Goal: Book appointment/travel/reservation

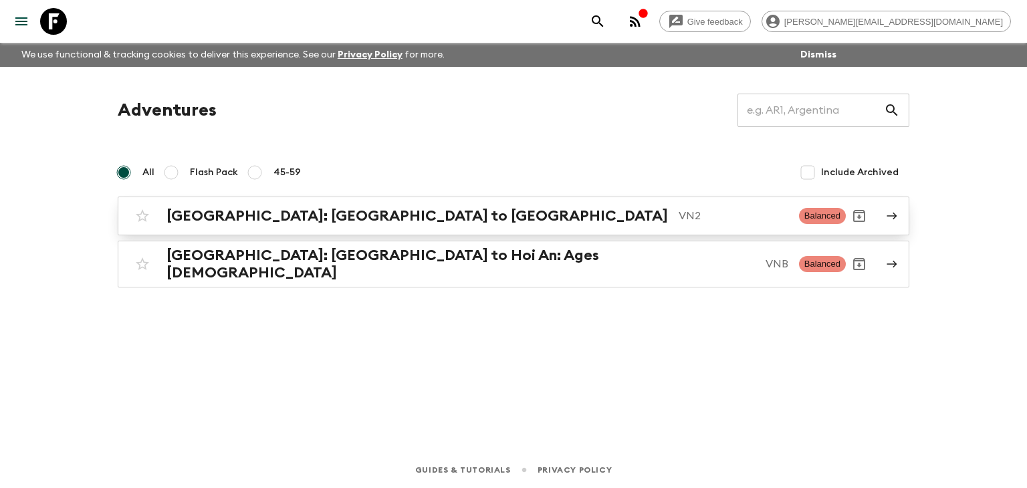
click at [296, 215] on h2 "[GEOGRAPHIC_DATA]: [GEOGRAPHIC_DATA] to [GEOGRAPHIC_DATA]" at bounding box center [416, 215] width 501 height 17
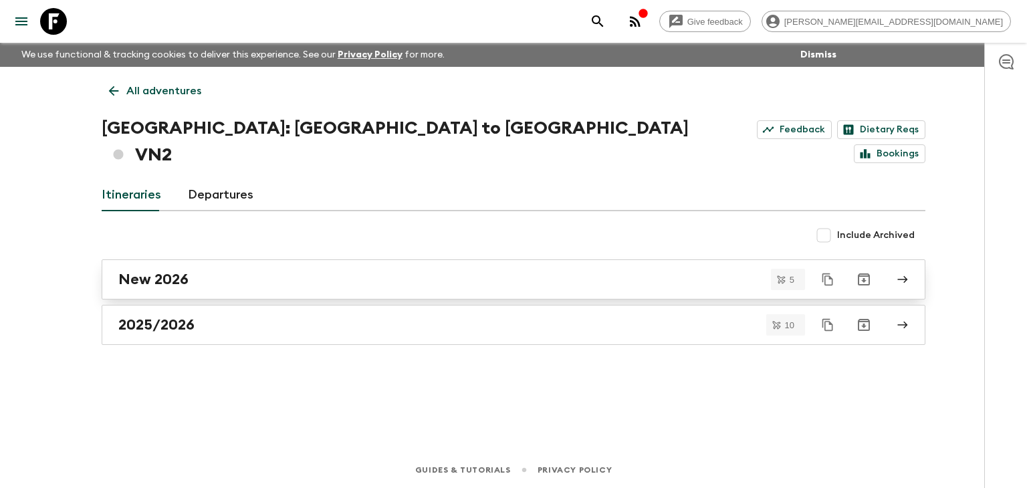
click at [216, 271] on div "New 2026" at bounding box center [500, 279] width 765 height 17
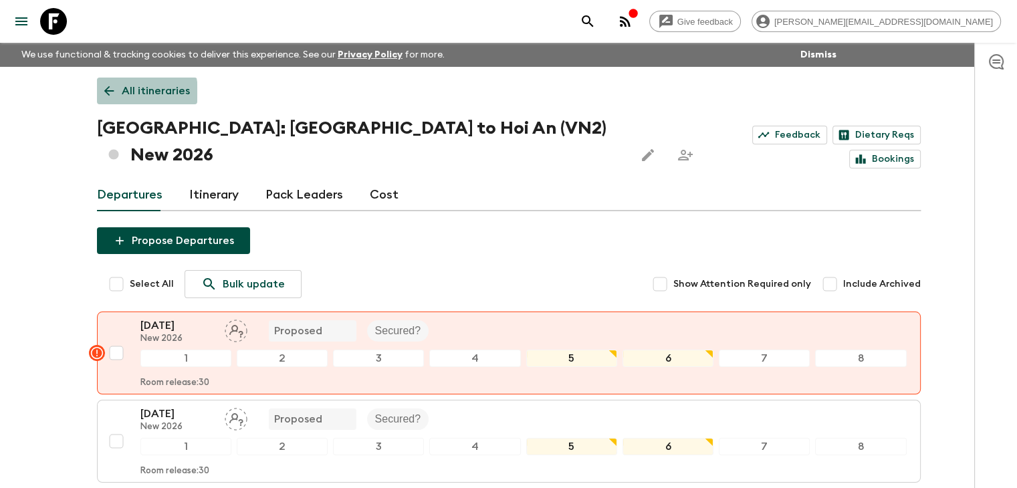
click at [117, 92] on link "All itineraries" at bounding box center [147, 91] width 100 height 27
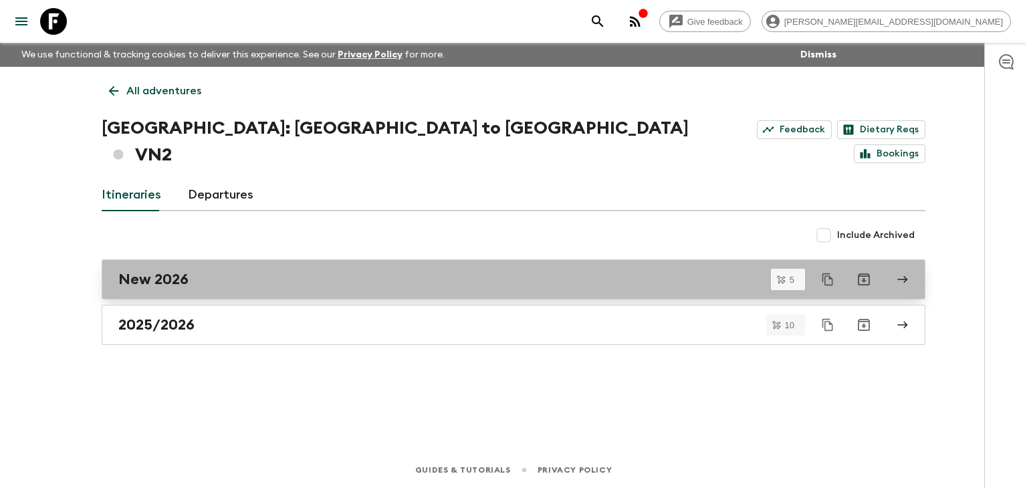
click at [126, 271] on h2 "New 2026" at bounding box center [153, 279] width 70 height 17
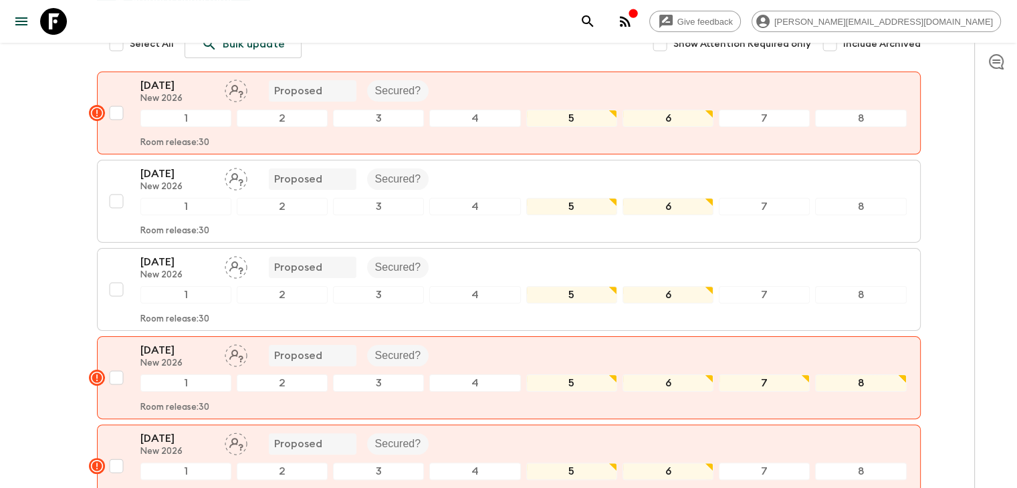
scroll to position [236, 0]
